Goal: Task Accomplishment & Management: Use online tool/utility

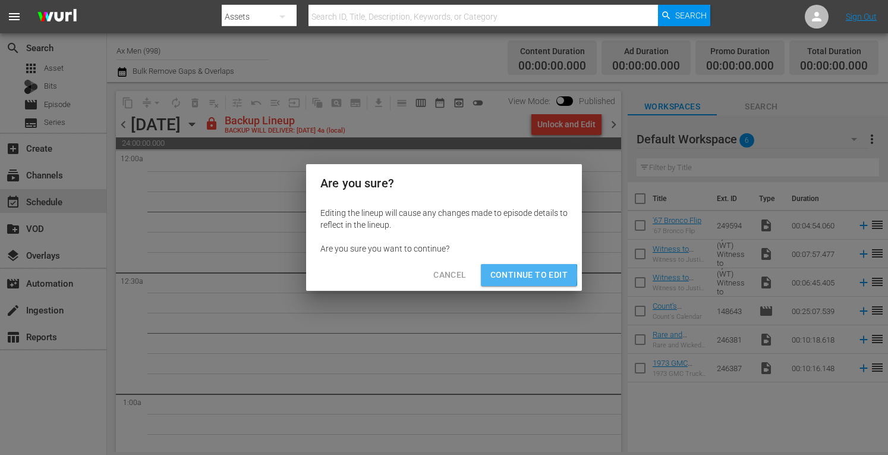
drag, startPoint x: 529, startPoint y: 272, endPoint x: 510, endPoint y: 274, distance: 19.7
click at [510, 274] on span "Continue to Edit" at bounding box center [529, 275] width 77 height 15
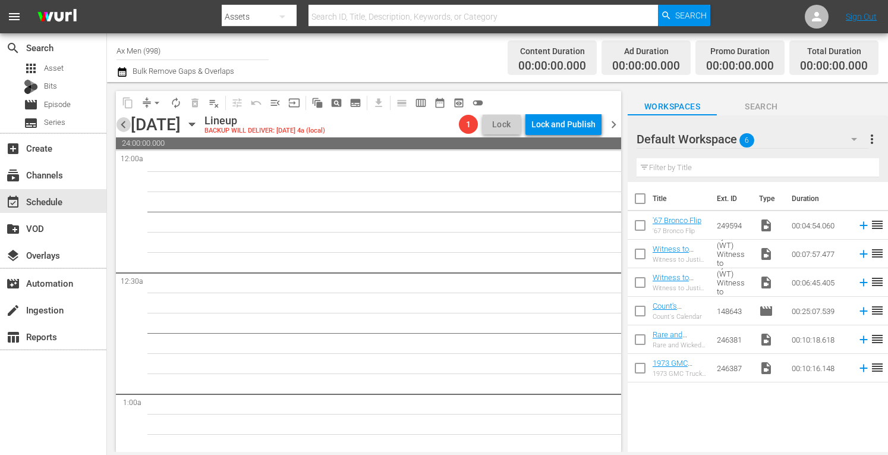
click at [123, 120] on span "chevron_left" at bounding box center [123, 124] width 15 height 15
click at [124, 124] on span "chevron_left" at bounding box center [123, 124] width 15 height 15
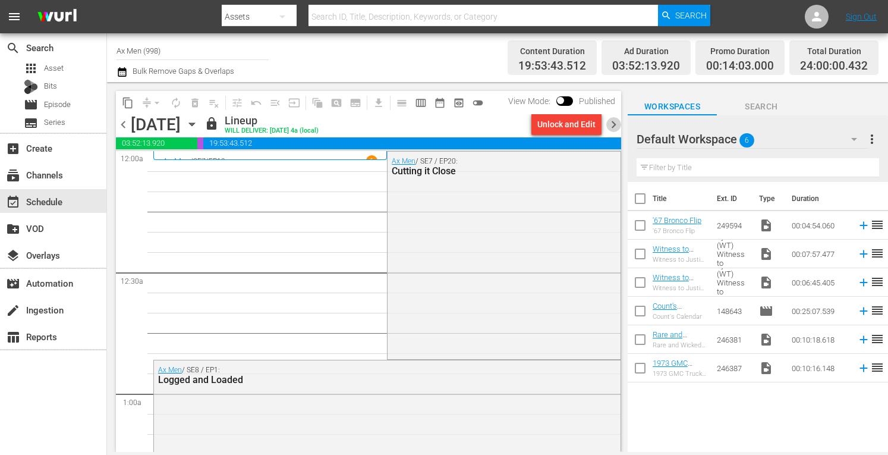
click at [615, 125] on span "chevron_right" at bounding box center [614, 124] width 15 height 15
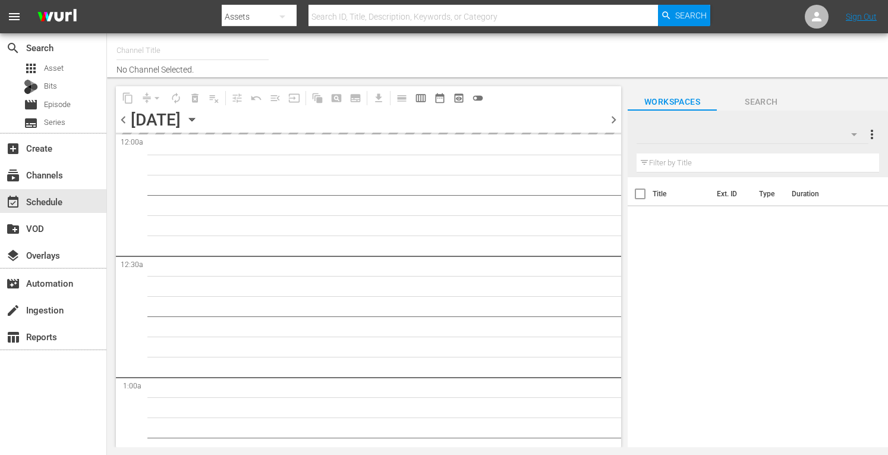
type input "Ax Men (998)"
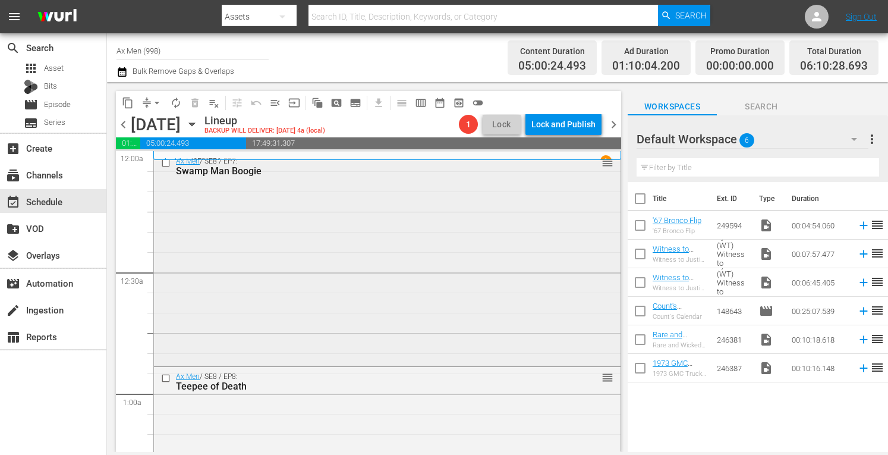
click at [375, 266] on div "Ax Men / SE8 / EP7: Swamp Man Boogie reorder" at bounding box center [387, 257] width 467 height 211
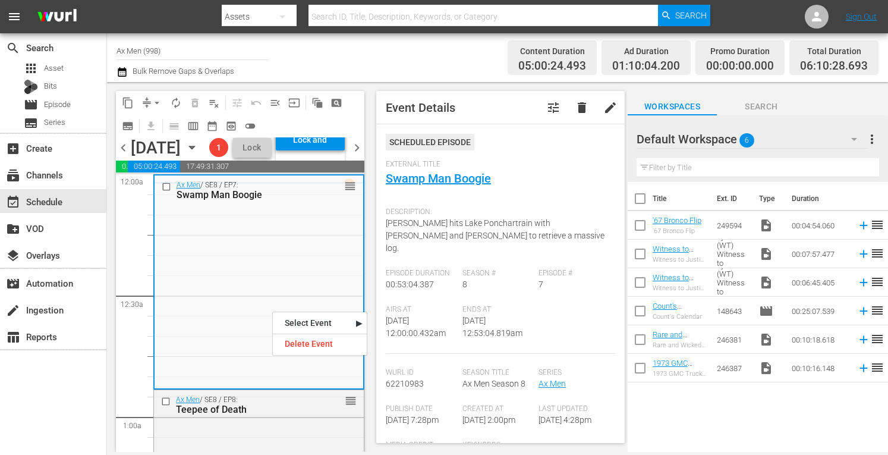
click at [469, 200] on div "External Title Swamp Man Boogie" at bounding box center [501, 181] width 230 height 42
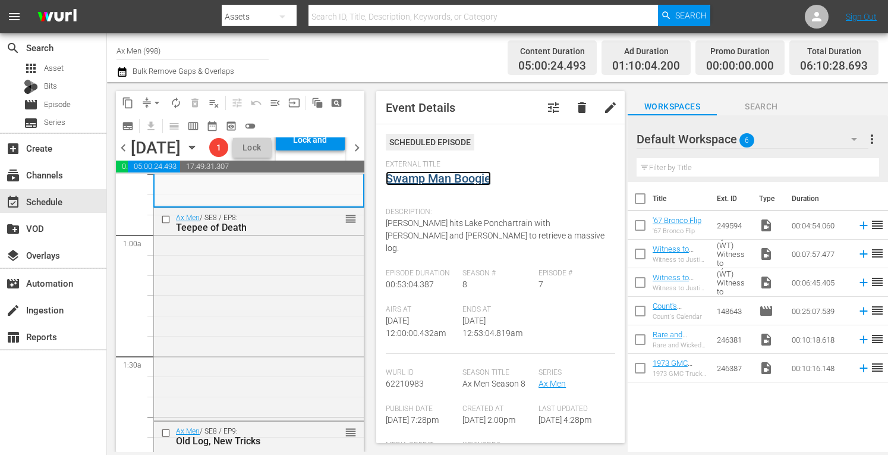
scroll to position [190, 0]
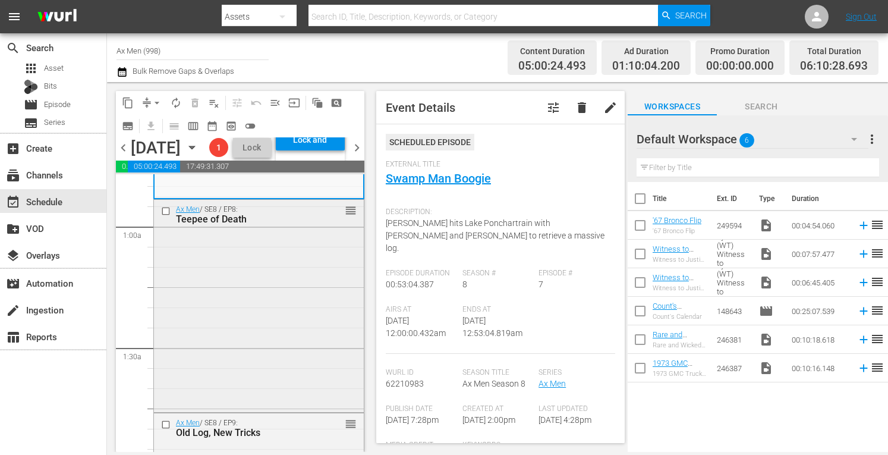
click at [285, 398] on div "Ax Men / SE8 / EP8: Teepee of Death reorder" at bounding box center [259, 305] width 210 height 211
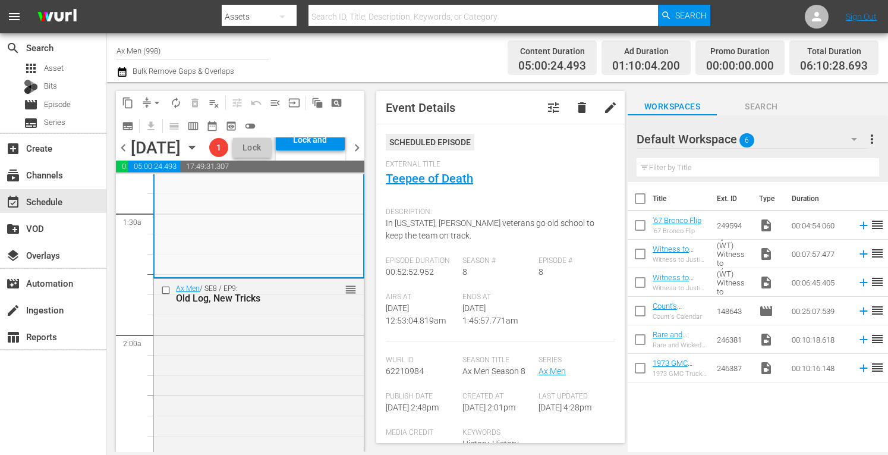
scroll to position [412, 0]
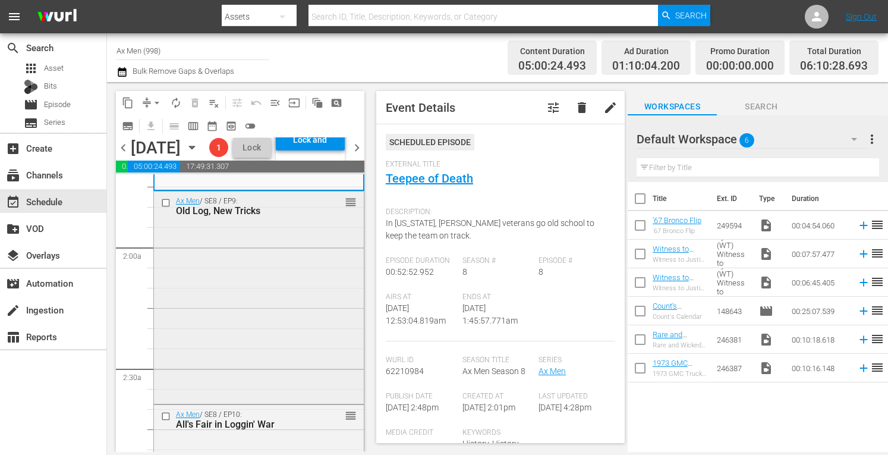
click at [274, 360] on div "Ax Men / SE8 / EP9: Old Log, New Tricks reorder" at bounding box center [259, 296] width 210 height 211
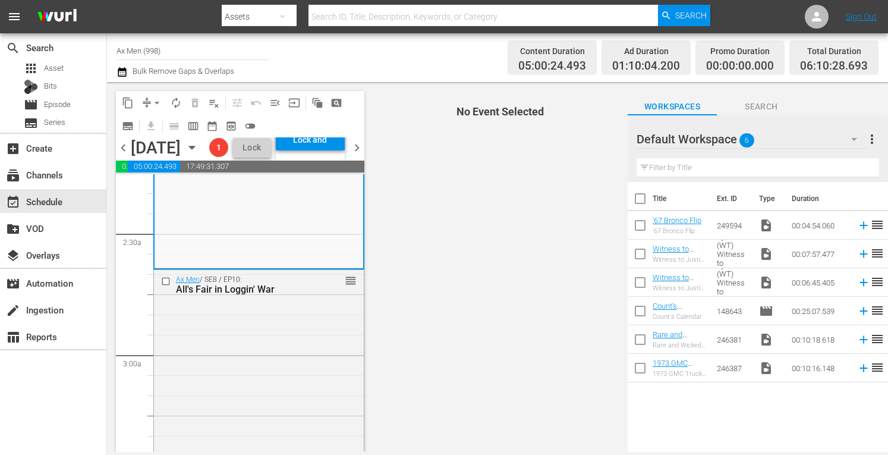
scroll to position [602, 0]
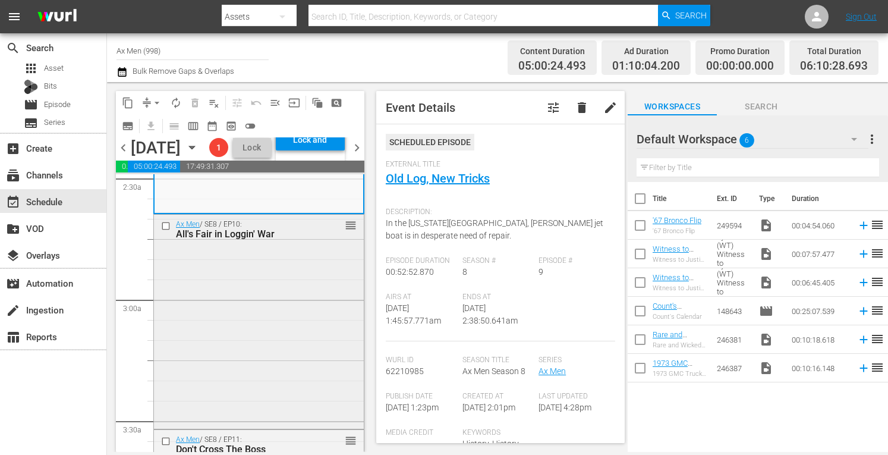
click at [289, 347] on div "Ax Men / SE8 / EP10: All's Fair in Loggin' War reorder" at bounding box center [259, 320] width 210 height 211
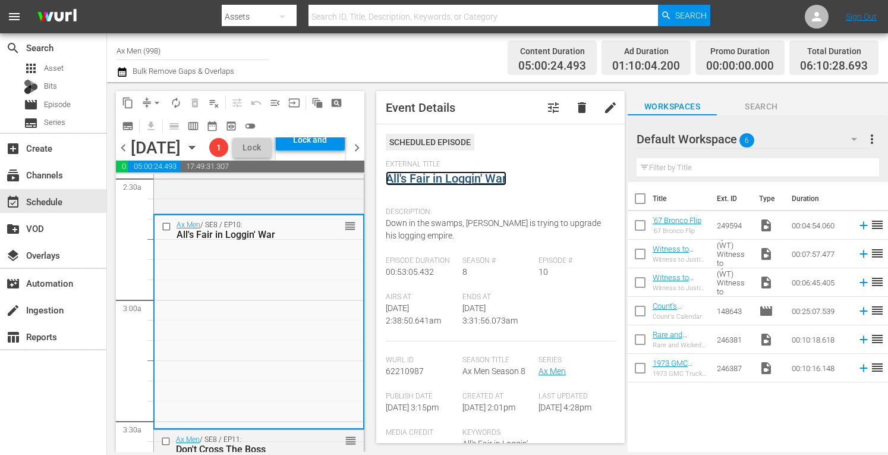
scroll to position [0, 0]
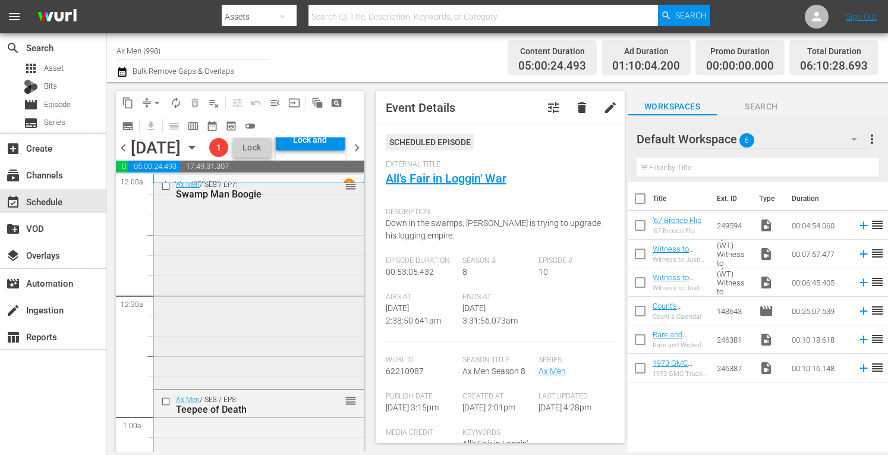
click at [343, 204] on div "Ax Men / SE8 / EP7: Swamp Man Boogie reorder" at bounding box center [259, 189] width 210 height 29
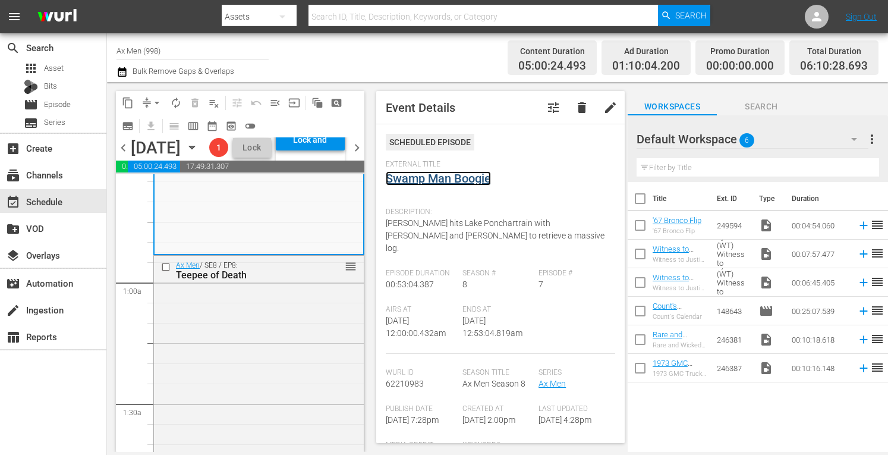
scroll to position [230, 0]
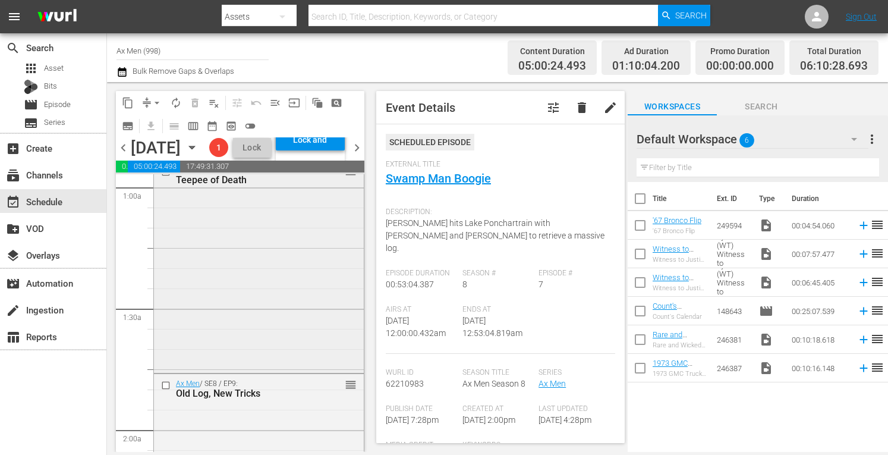
click at [290, 359] on div "Ax Men / SE8 / EP8: Teepee of Death reorder" at bounding box center [259, 266] width 210 height 211
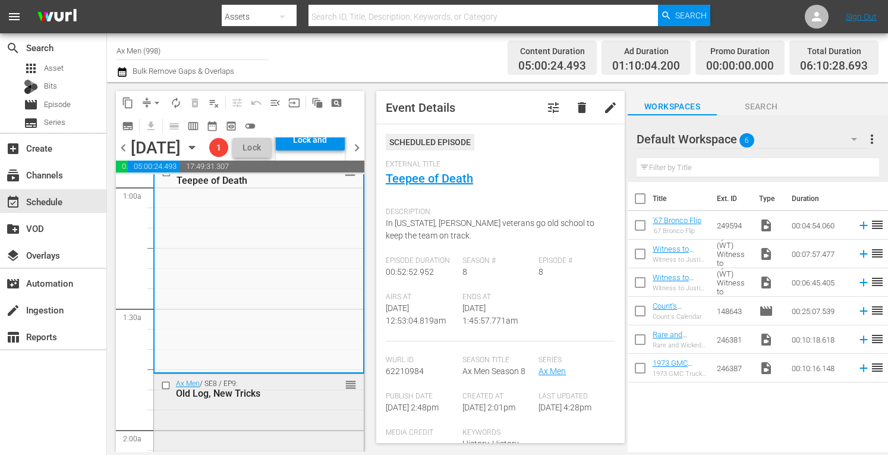
click at [277, 399] on div "Old Log, New Tricks" at bounding box center [242, 393] width 132 height 11
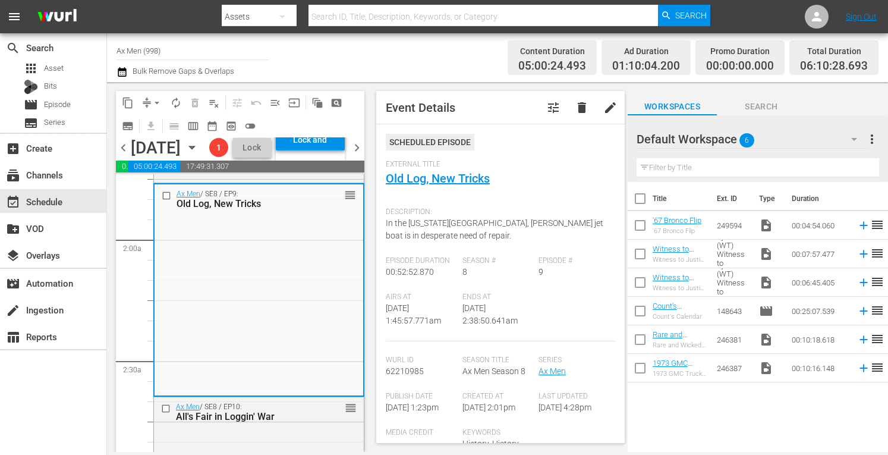
scroll to position [491, 0]
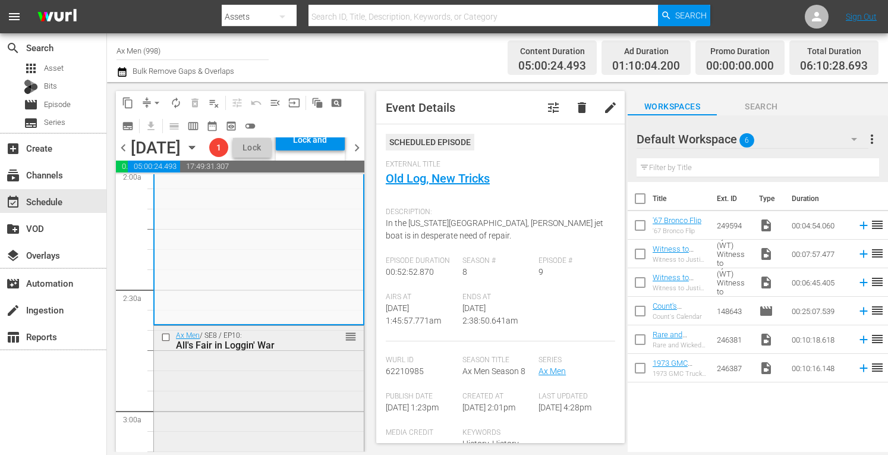
click at [274, 428] on div "Ax Men / SE8 / EP10: All's Fair in Loggin' War reorder" at bounding box center [259, 431] width 210 height 211
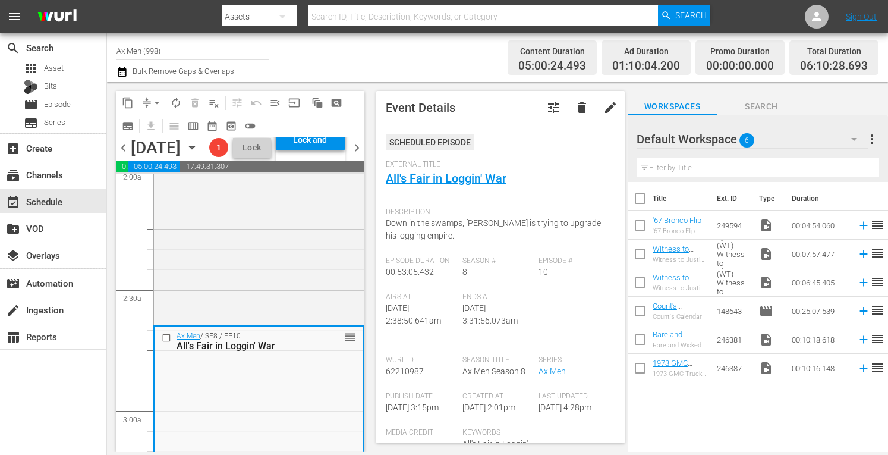
click at [364, 448] on div "S N A P S N A P S N A P S N A P S N A P S N A P S N A P S N A P S N A P S N A P…" at bounding box center [240, 313] width 249 height 278
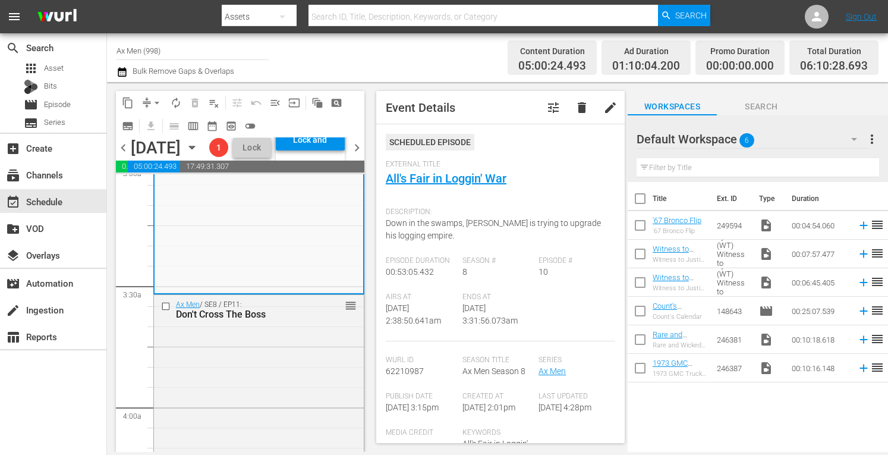
scroll to position [761, 0]
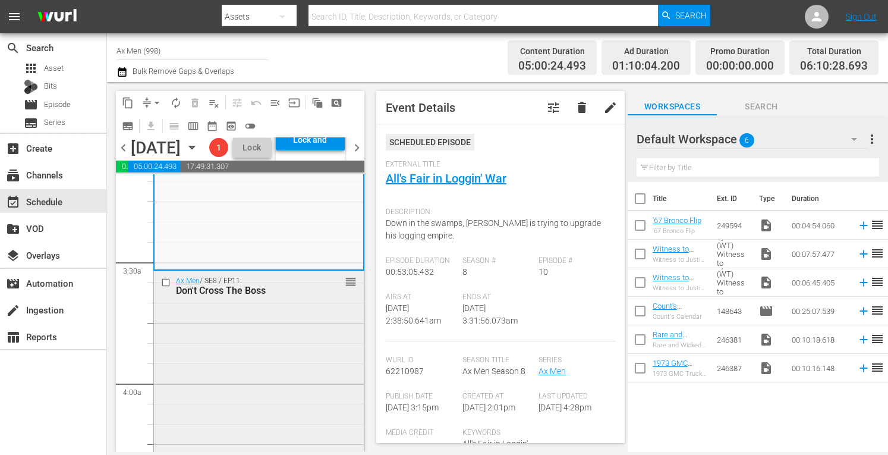
click at [246, 394] on div "Ax Men / SE8 / EP11: Don't Cross The Boss reorder" at bounding box center [259, 376] width 210 height 210
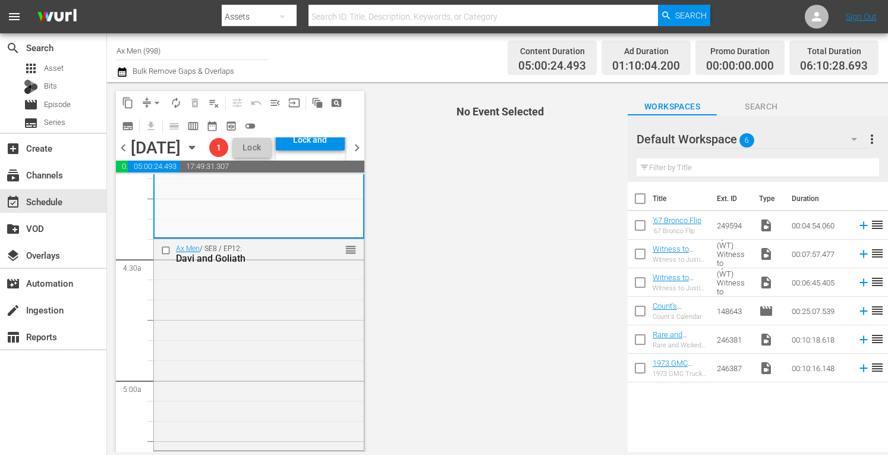
scroll to position [1070, 0]
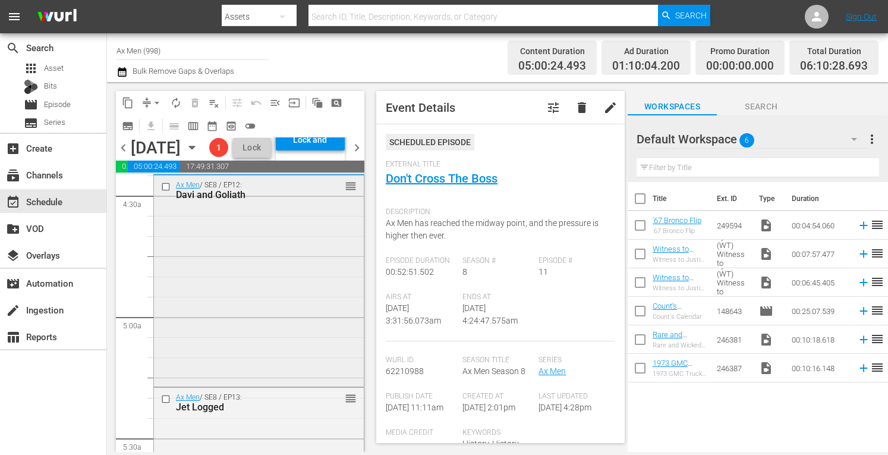
click at [265, 326] on div "Ax Men / SE8 / EP12: Davi and Goliath reorder" at bounding box center [259, 279] width 210 height 209
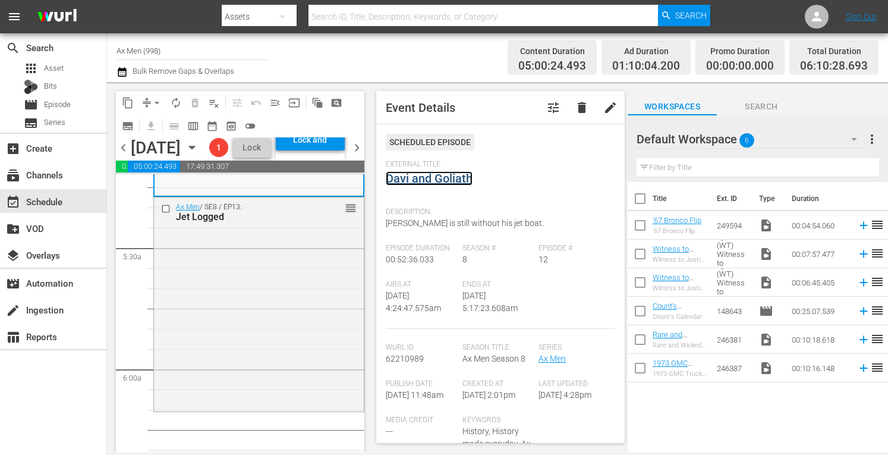
scroll to position [1292, 0]
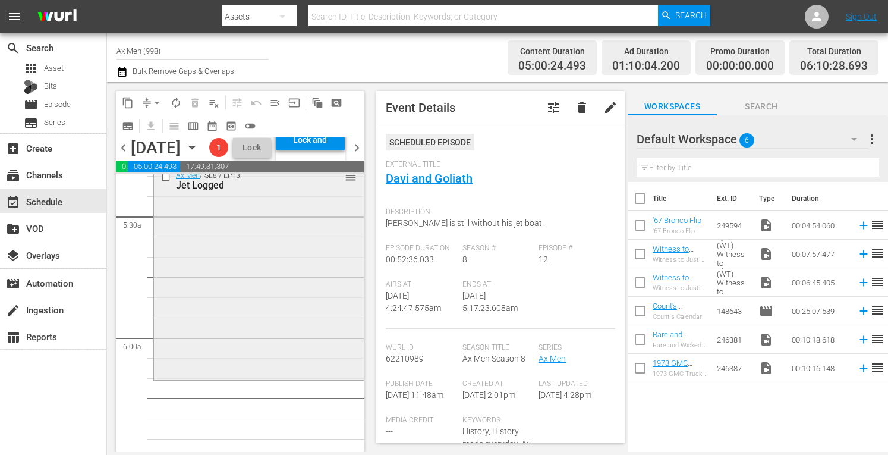
click at [298, 377] on div "Ax Men / SE8 / EP13: Jet Logged reorder" at bounding box center [259, 271] width 210 height 211
